Goal: Information Seeking & Learning: Find specific fact

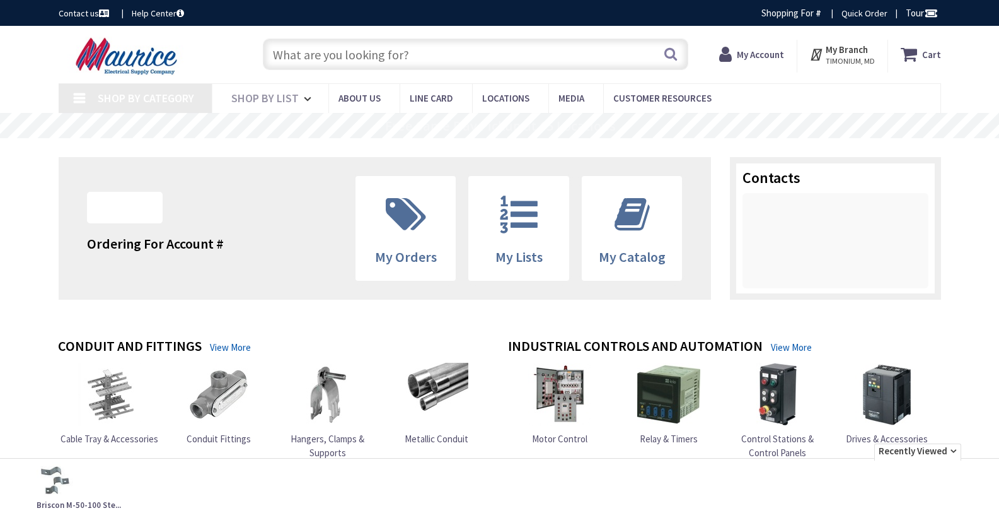
click at [312, 47] on input "text" at bounding box center [476, 54] width 426 height 32
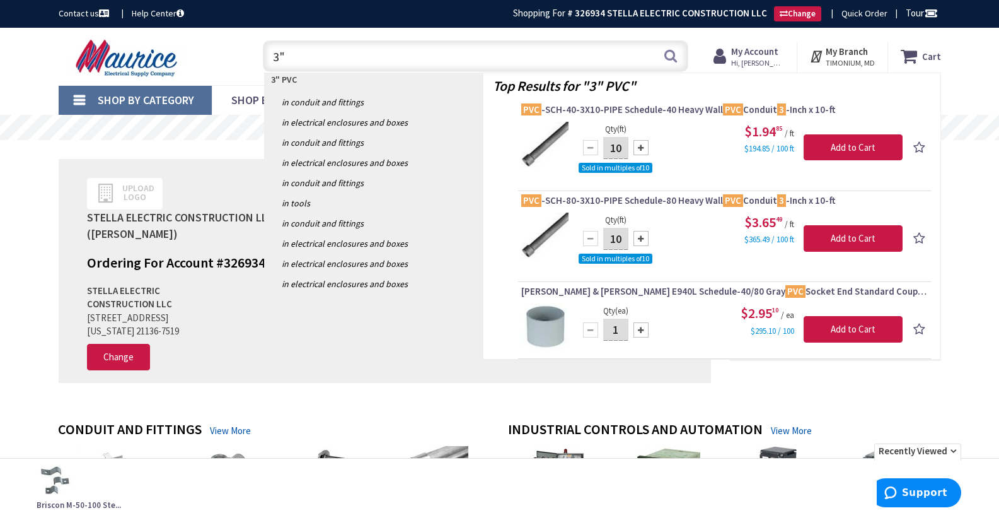
type input "3"
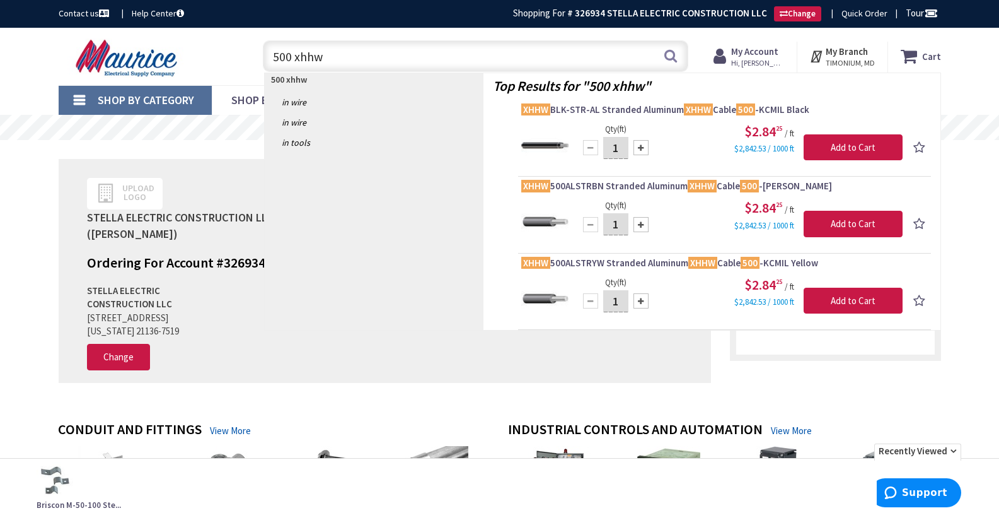
drag, startPoint x: 294, startPoint y: 57, endPoint x: 199, endPoint y: 52, distance: 94.7
click at [198, 53] on div "Toggle Nav 500 xhhw 500 xhhw Search Cart My Cart Close You have no items in you…" at bounding box center [499, 56] width 901 height 42
type input "1 xhhw"
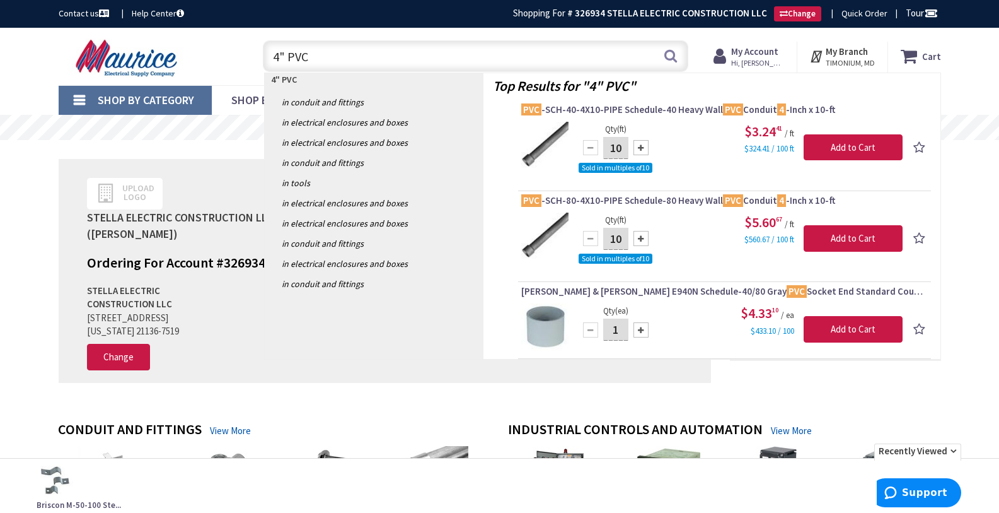
drag, startPoint x: 363, startPoint y: 55, endPoint x: 173, endPoint y: 30, distance: 192.1
click at [190, 32] on div "Skip to Content Toggle Nav 4" PVC 4" PVC Search Cart My Cart Close" at bounding box center [500, 56] width 946 height 57
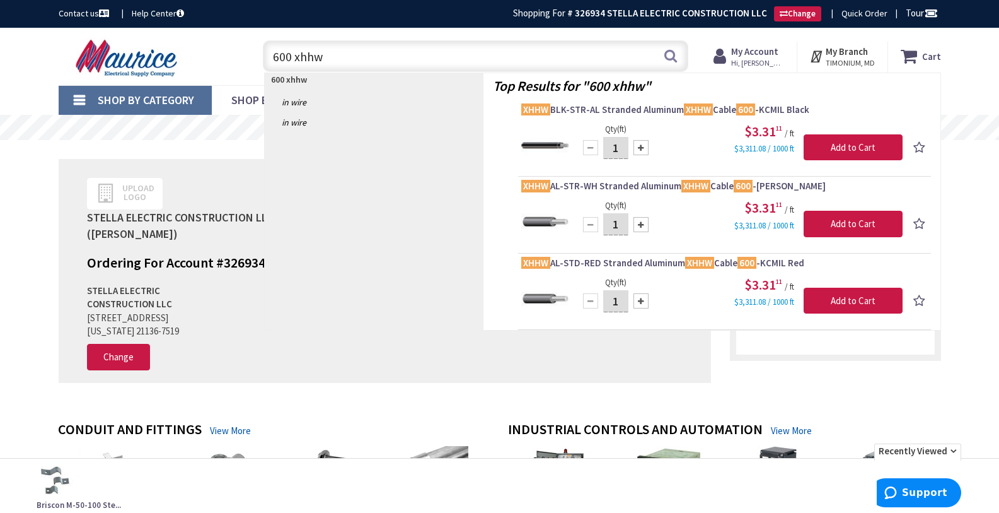
drag, startPoint x: 289, startPoint y: 55, endPoint x: 65, endPoint y: 54, distance: 223.8
click at [71, 52] on div "Toggle Nav 600 xhhw 600 xhhw Search Cart My Cart Close" at bounding box center [499, 56] width 901 height 42
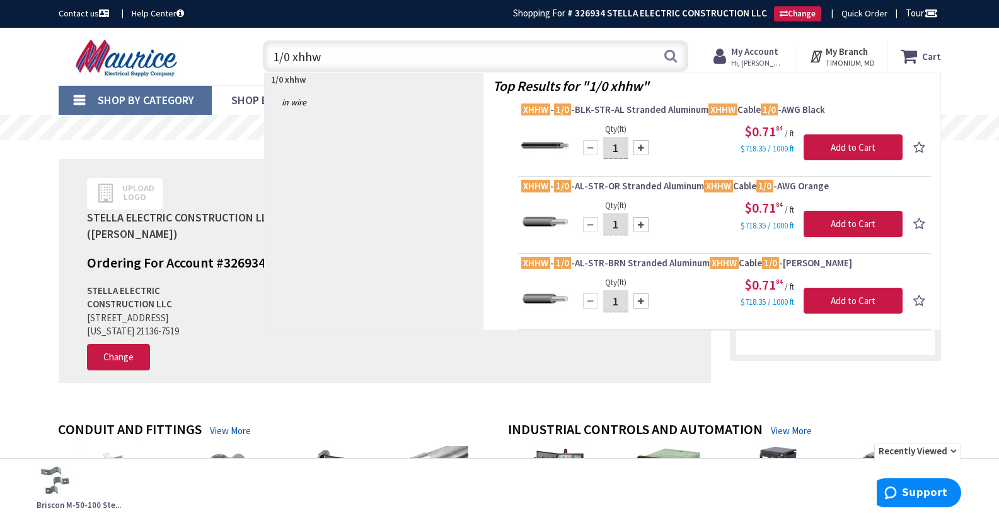
click at [366, 53] on input "1/0 xhhw" at bounding box center [476, 56] width 426 height 32
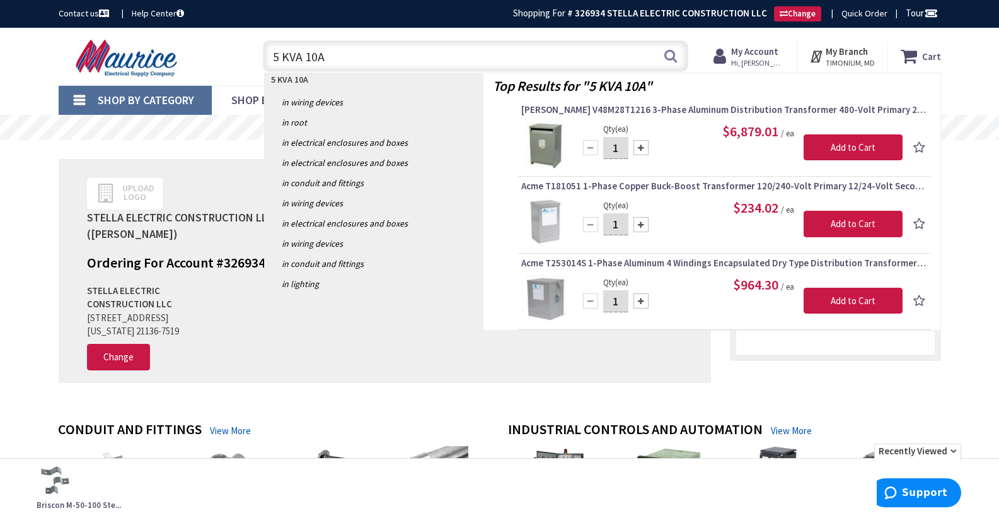
type input "5 KVA 10A"
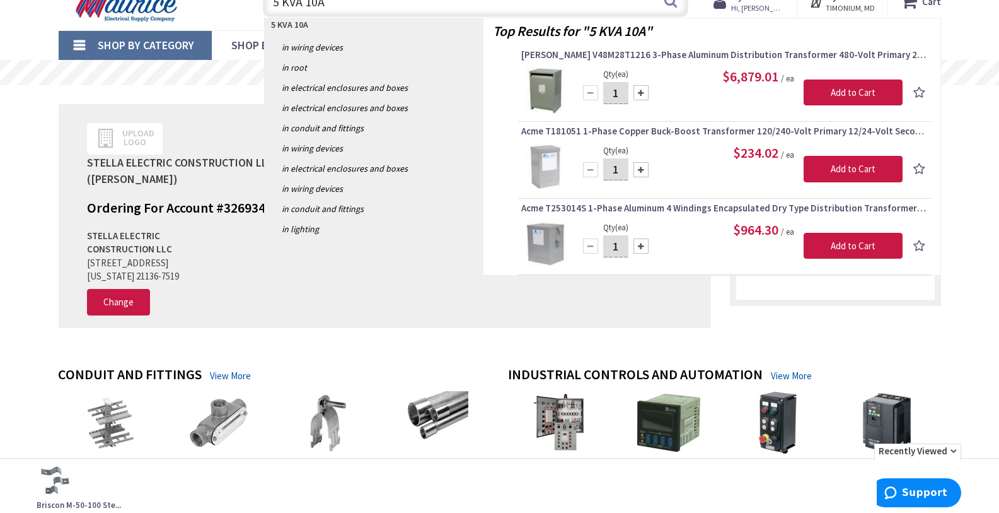
drag, startPoint x: -47, startPoint y: 368, endPoint x: -301, endPoint y: 402, distance: 256.3
